Goal: Information Seeking & Learning: Learn about a topic

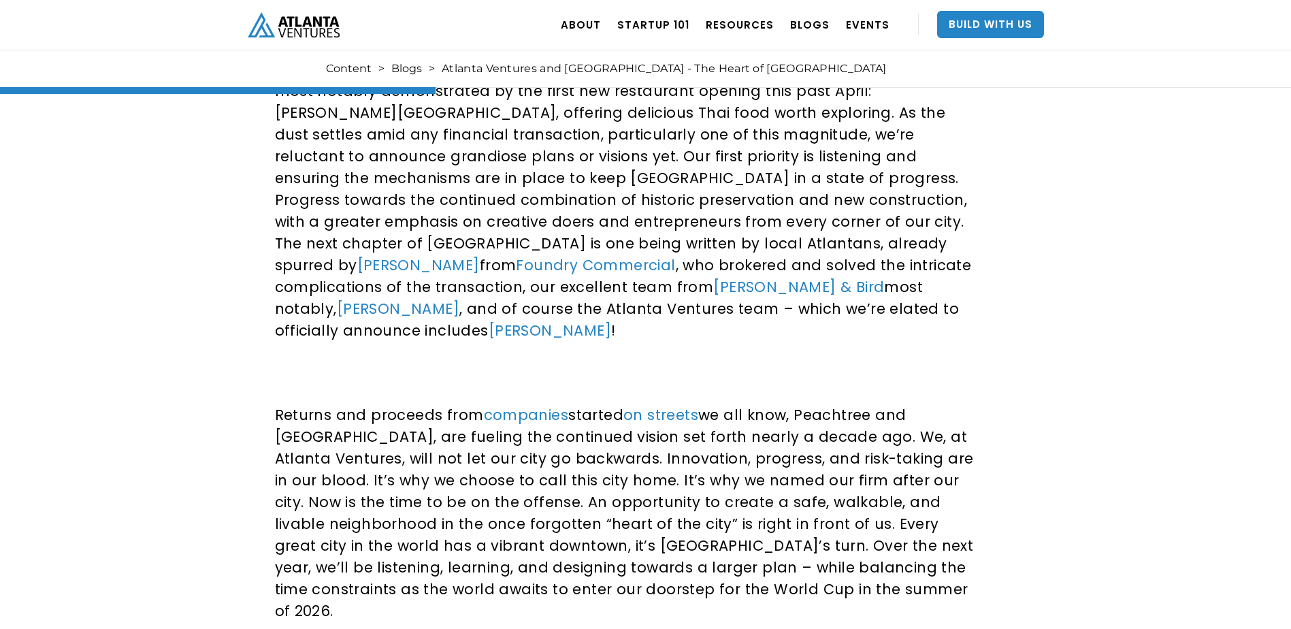
scroll to position [1021, 0]
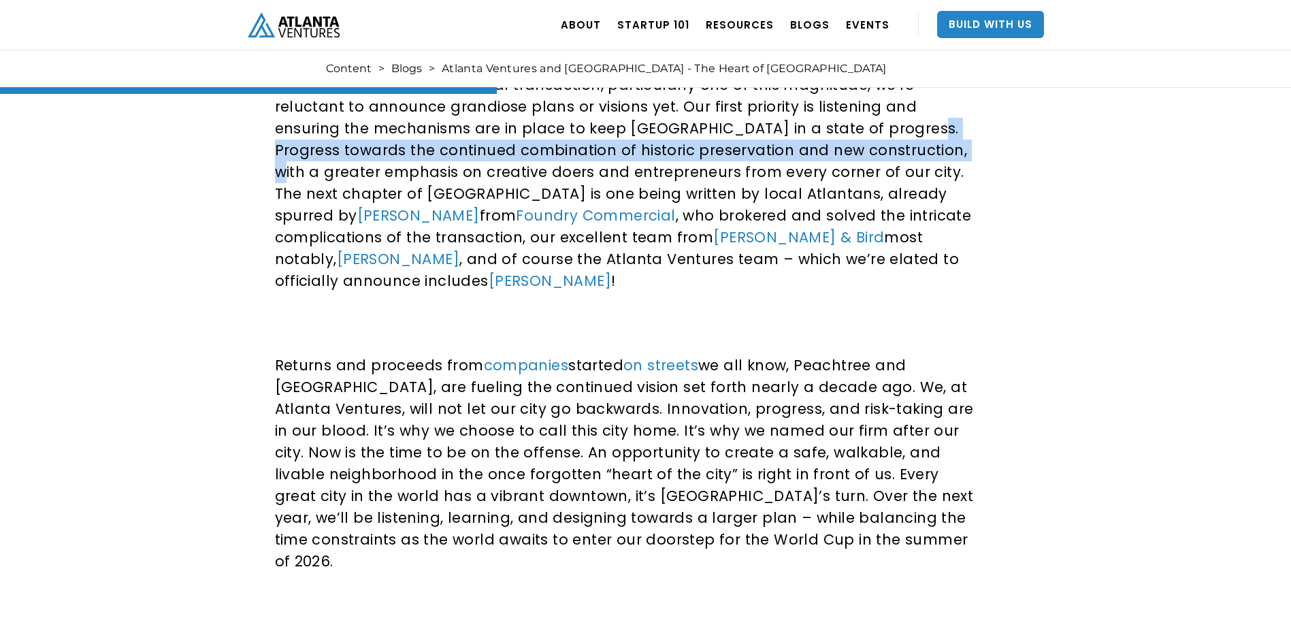
click at [668, 142] on p "After seven years of rigorous work, the momentum to activate the community has …" at bounding box center [627, 150] width 704 height 283
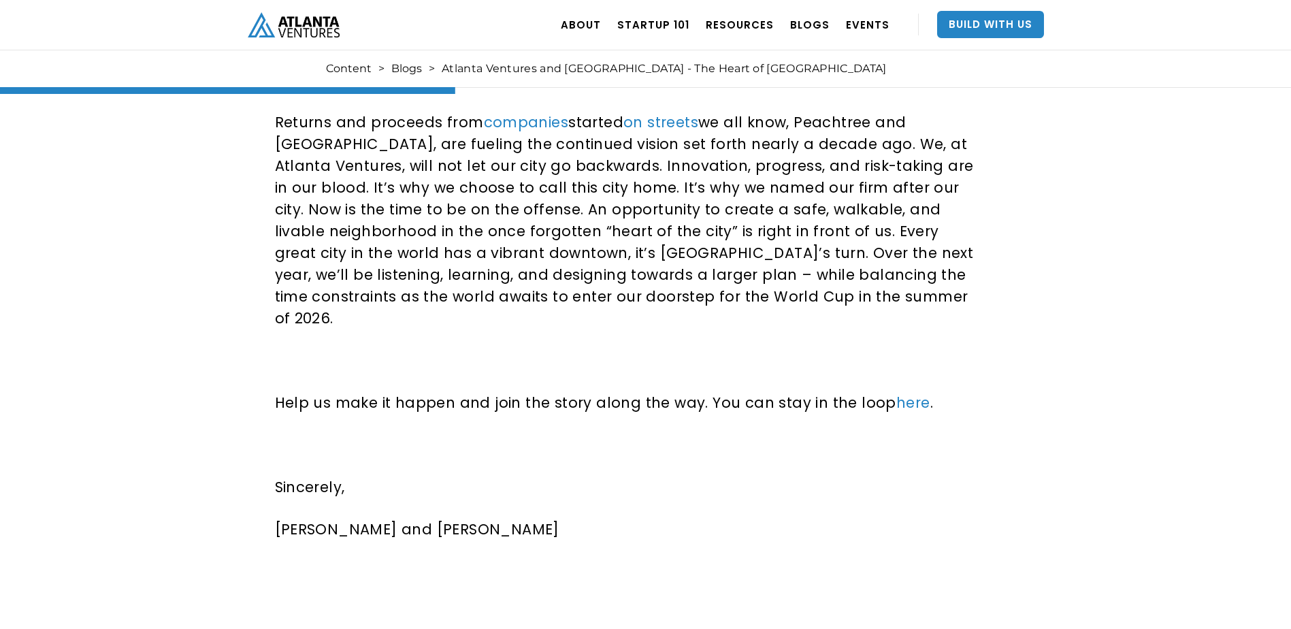
scroll to position [1266, 0]
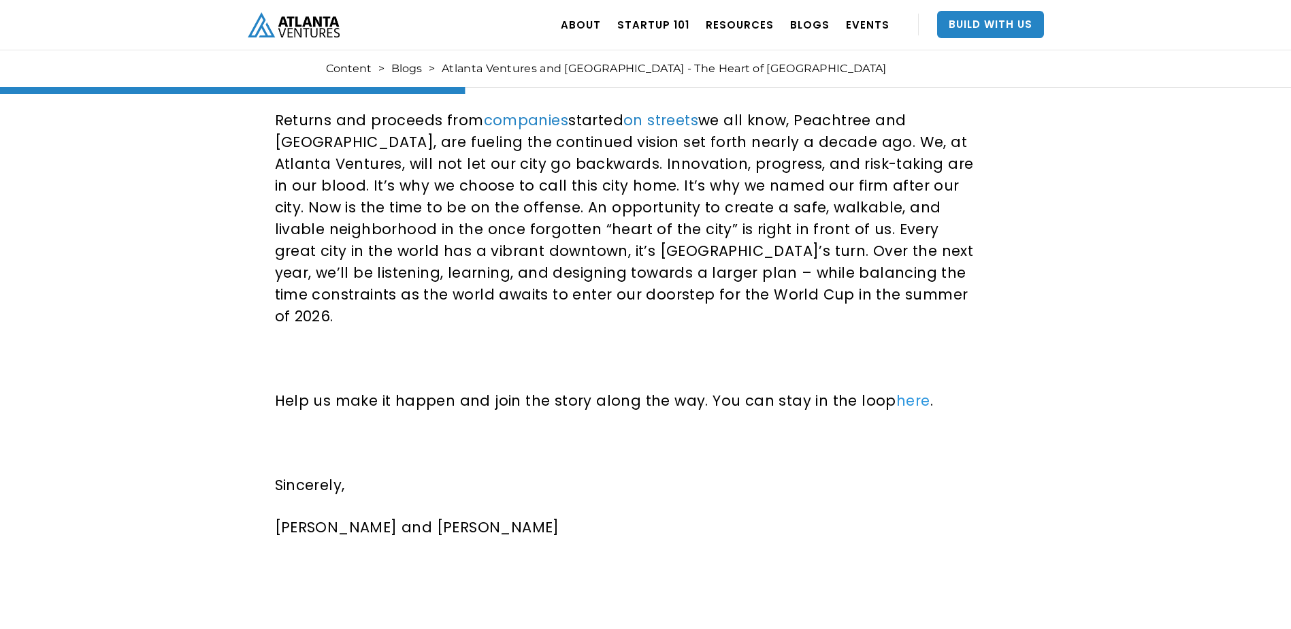
click at [896, 391] on link "here" at bounding box center [913, 401] width 34 height 20
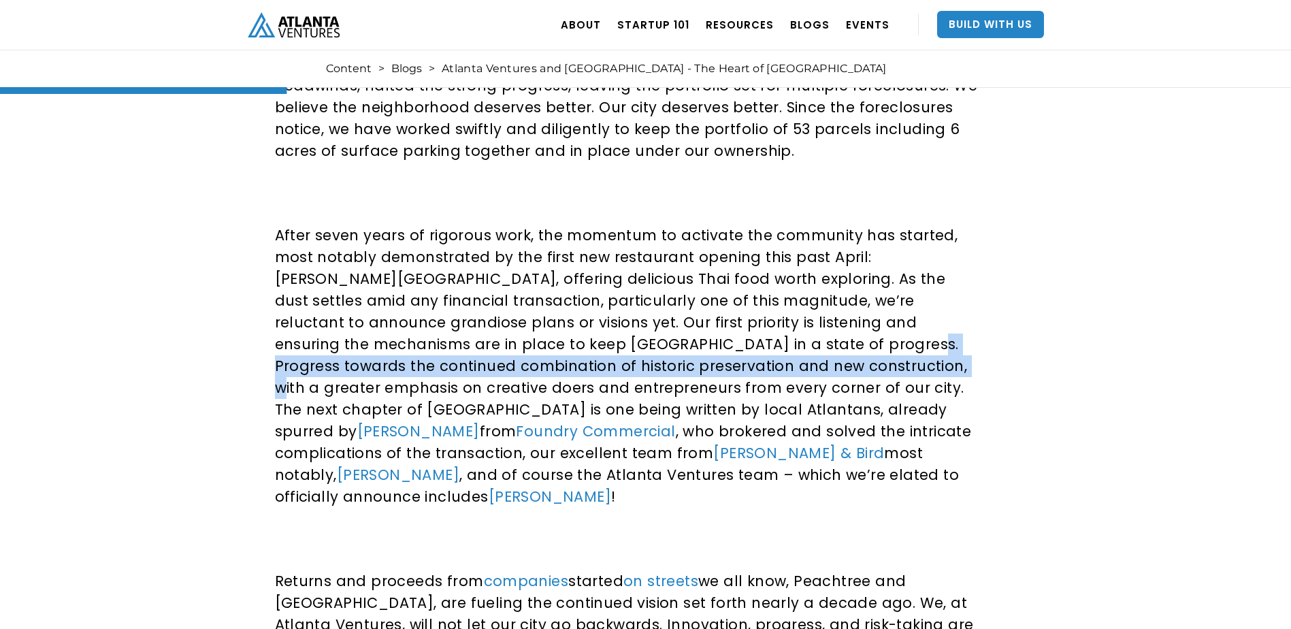
scroll to position [806, 0]
drag, startPoint x: 665, startPoint y: 283, endPoint x: 808, endPoint y: 484, distance: 246.9
click at [808, 484] on p "After seven years of rigorous work, the momentum to activate the community has …" at bounding box center [627, 365] width 704 height 283
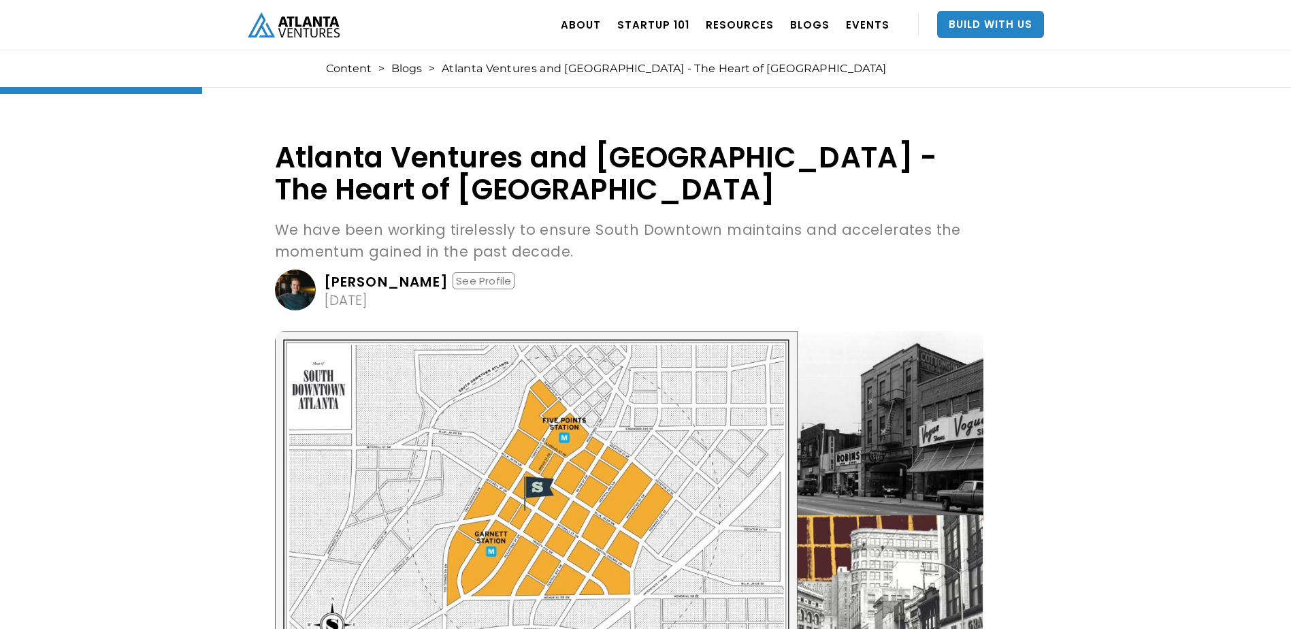
scroll to position [0, 0]
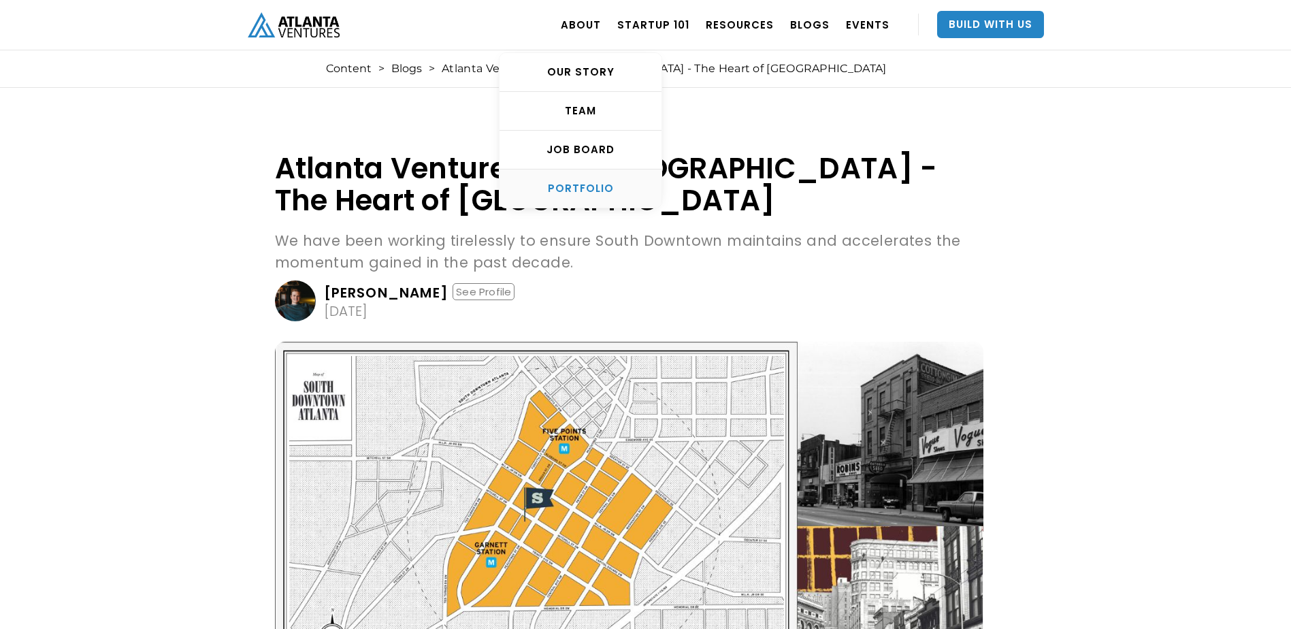
click at [588, 193] on div "PORTFOLIO" at bounding box center [580, 189] width 162 height 14
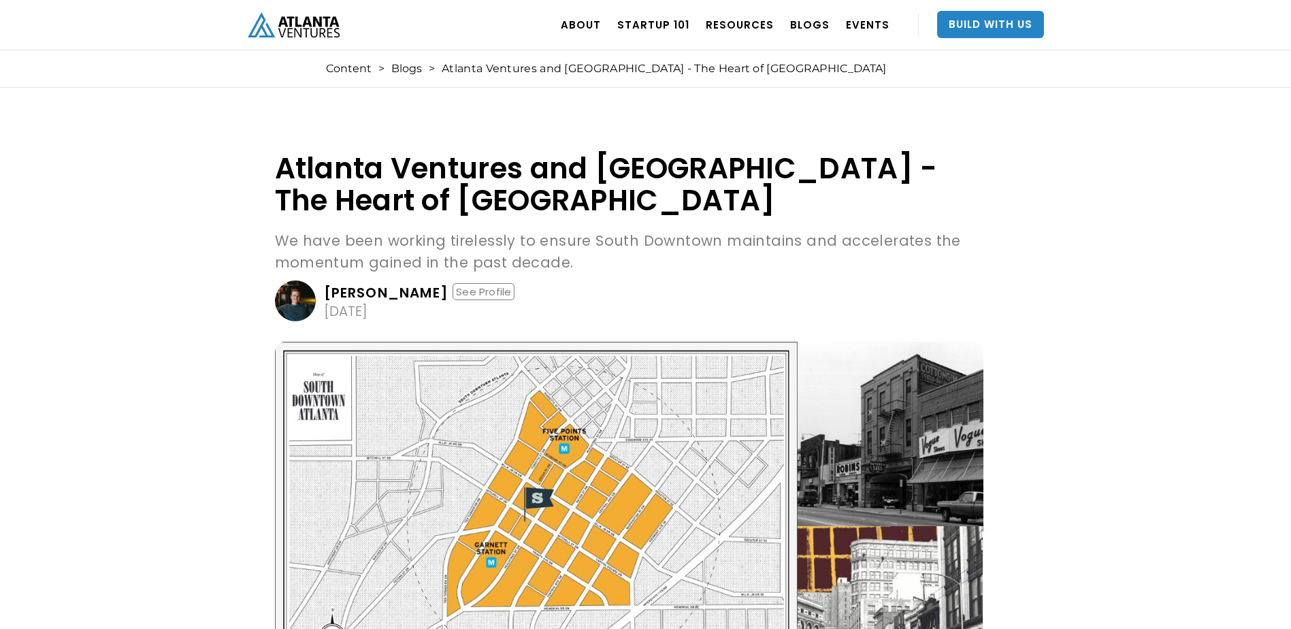
click at [693, 318] on link "[PERSON_NAME] See Profile [DATE]" at bounding box center [629, 300] width 708 height 41
